Goal: Task Accomplishment & Management: Manage account settings

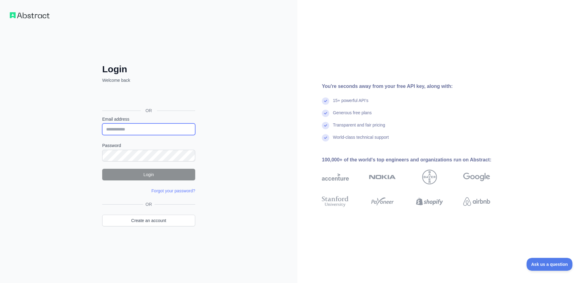
click at [128, 123] on input "Email address" at bounding box center [148, 129] width 93 height 12
type input "**********"
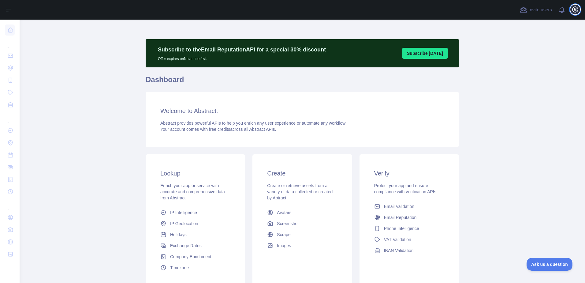
click at [576, 11] on icon "button" at bounding box center [575, 9] width 7 height 7
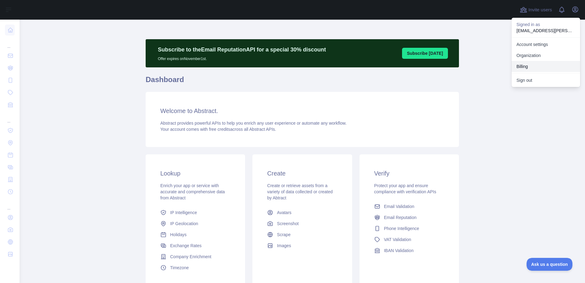
click at [524, 65] on button "Billing" at bounding box center [546, 66] width 69 height 11
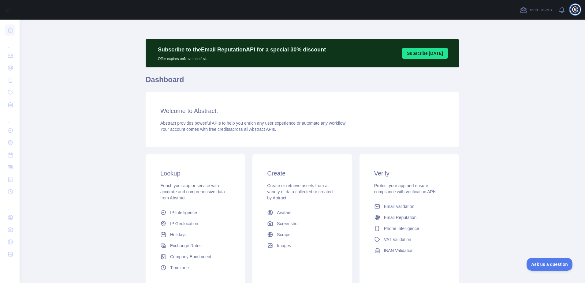
click at [576, 11] on icon "button" at bounding box center [576, 10] width 6 height 6
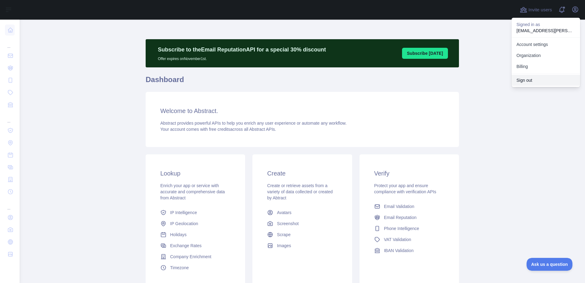
click at [527, 80] on button "Sign out" at bounding box center [546, 80] width 69 height 11
